Goal: Information Seeking & Learning: Learn about a topic

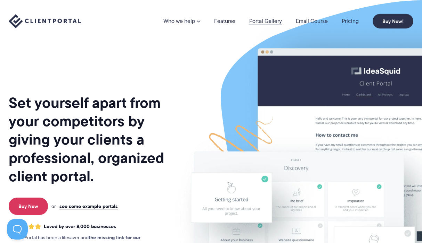
scroll to position [1, 0]
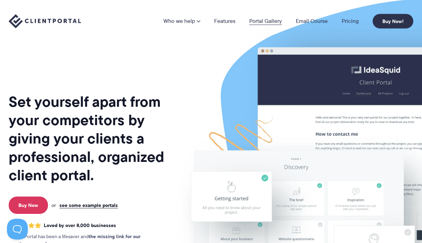
click at [263, 23] on link "Portal Gallery" at bounding box center [265, 21] width 33 height 6
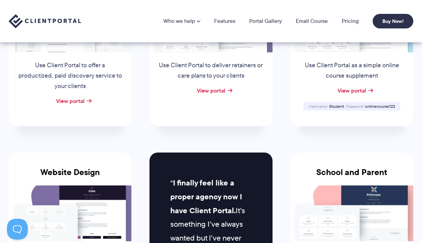
scroll to position [190, 0]
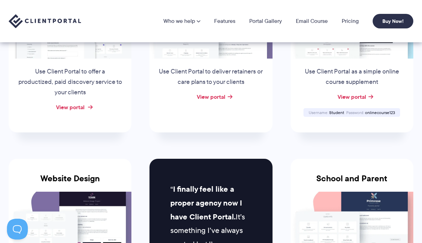
click at [70, 106] on link "View portal" at bounding box center [70, 107] width 28 height 8
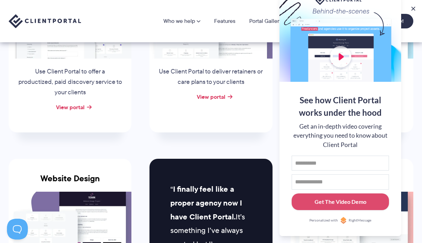
scroll to position [146, 0]
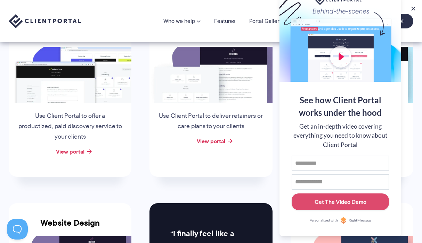
click at [123, 3] on div "Who we help Who we help View pricing Agencies See how Client Portal can help gi…" at bounding box center [211, 21] width 422 height 42
click at [410, 7] on button at bounding box center [413, 9] width 8 height 8
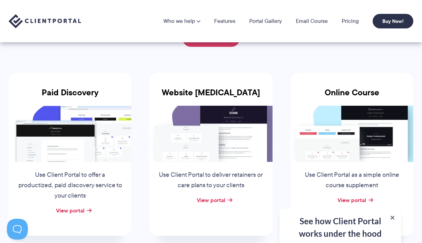
scroll to position [0, 0]
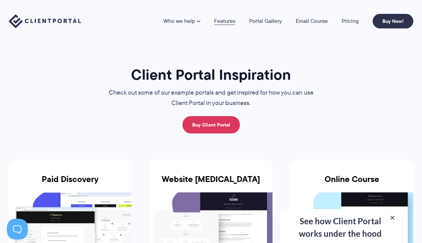
click at [224, 18] on link "Features" at bounding box center [224, 21] width 21 height 6
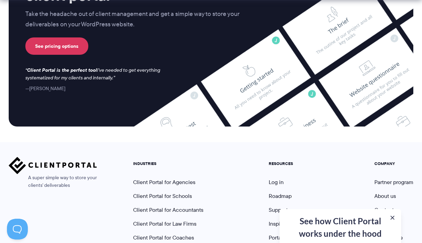
scroll to position [1859, 0]
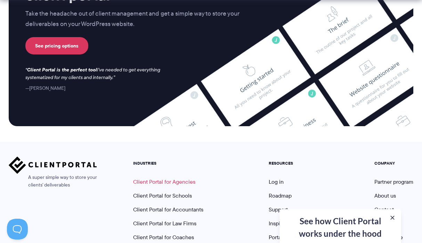
click at [177, 178] on link "Client Portal for Agencies" at bounding box center [164, 182] width 62 height 8
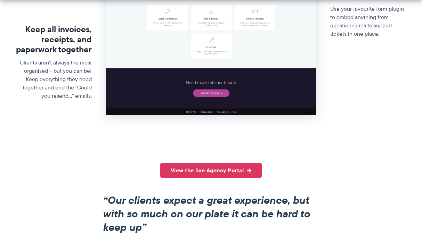
scroll to position [419, 0]
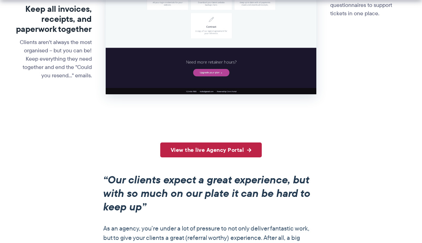
click at [211, 150] on link "View the live Agency Portal" at bounding box center [211, 150] width 102 height 15
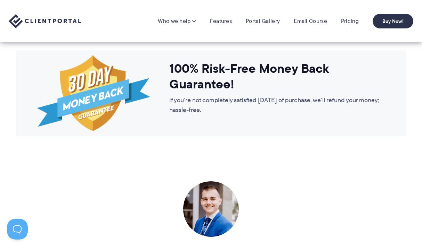
scroll to position [1163, 0]
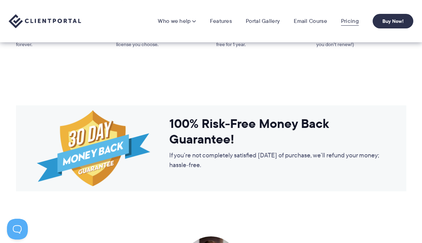
click at [351, 22] on link "Pricing" at bounding box center [350, 21] width 18 height 7
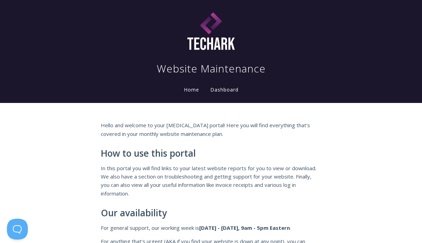
click at [229, 88] on link "Dashboard" at bounding box center [224, 90] width 31 height 8
